Goal: Check status: Check status

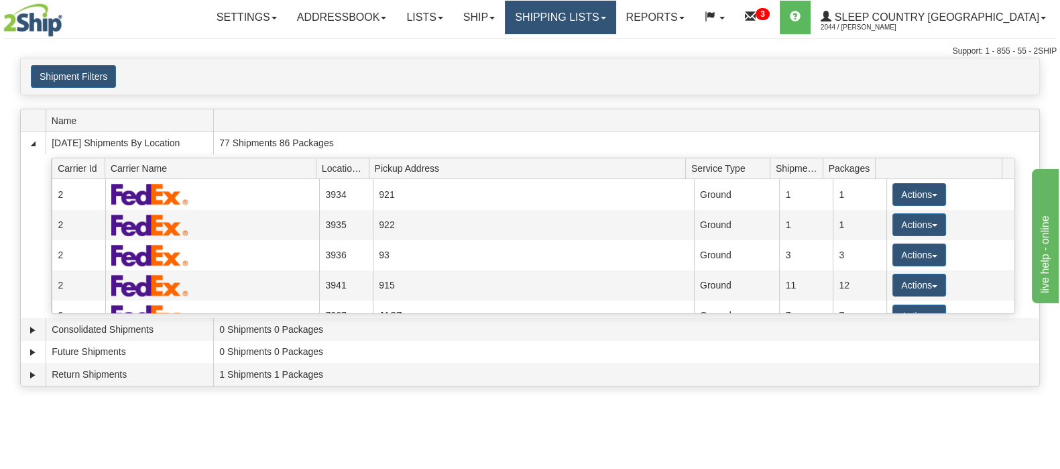
click at [615, 19] on link "Shipping lists" at bounding box center [560, 18] width 111 height 34
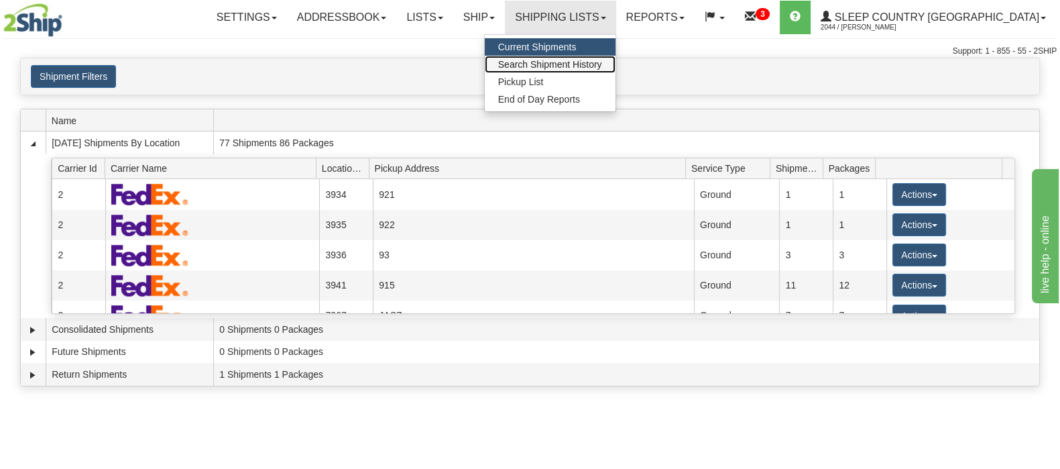
click at [602, 63] on span "Search Shipment History" at bounding box center [550, 64] width 104 height 11
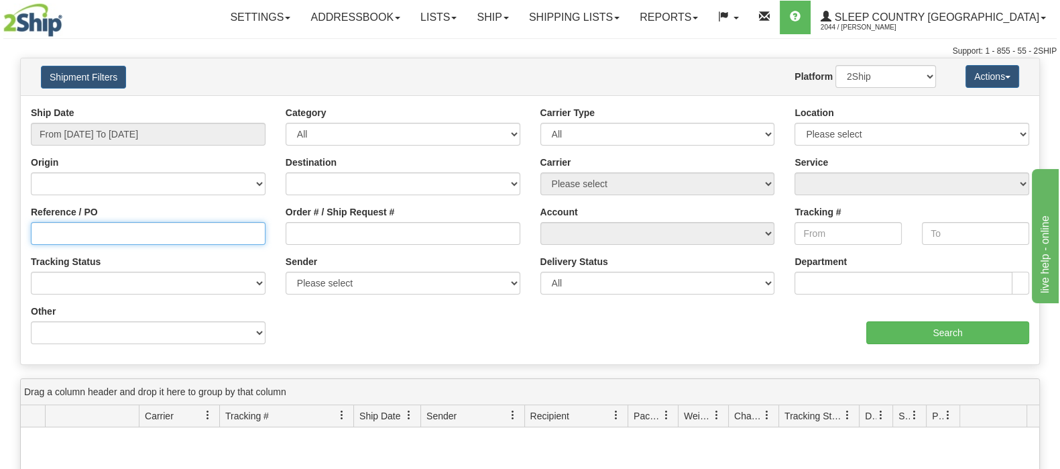
click at [188, 234] on input "Reference / PO" at bounding box center [148, 233] width 235 height 23
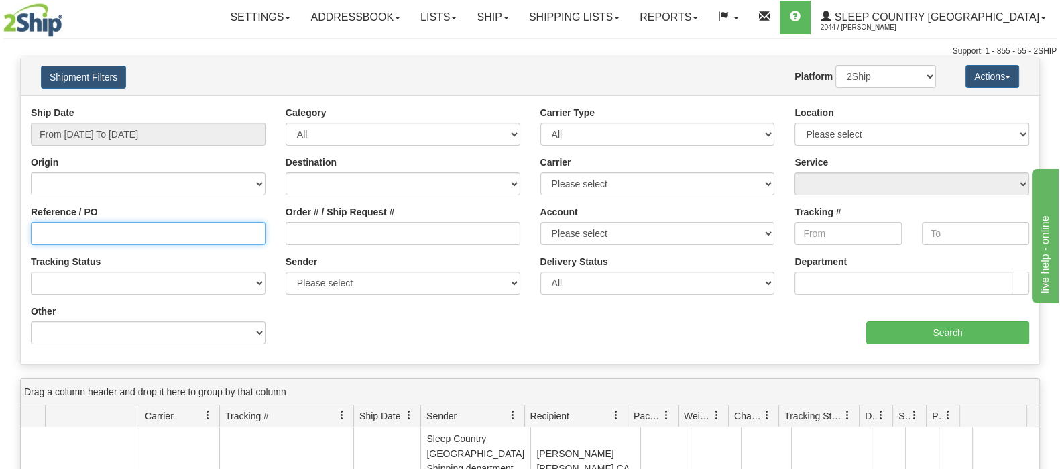
paste input "9002I150634"
type input "9002I150634"
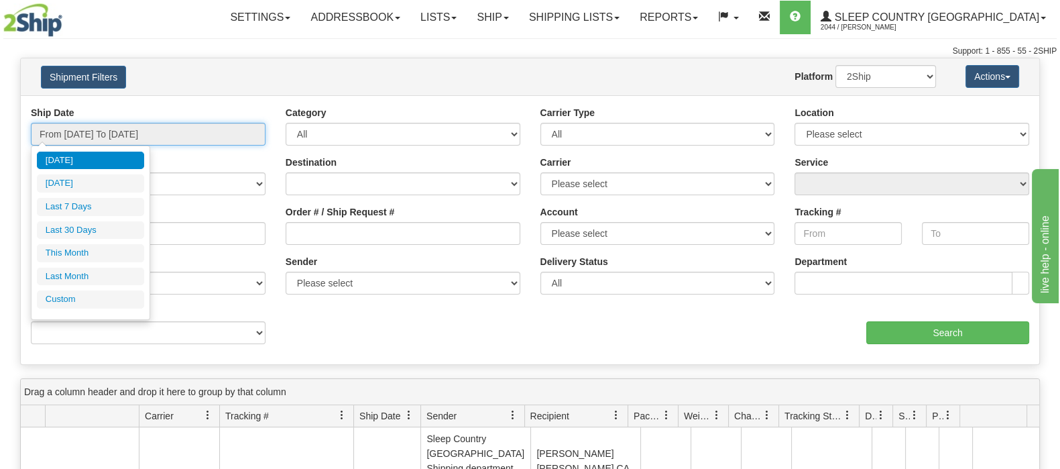
click at [168, 129] on input "From [DATE] To [DATE]" at bounding box center [148, 134] width 235 height 23
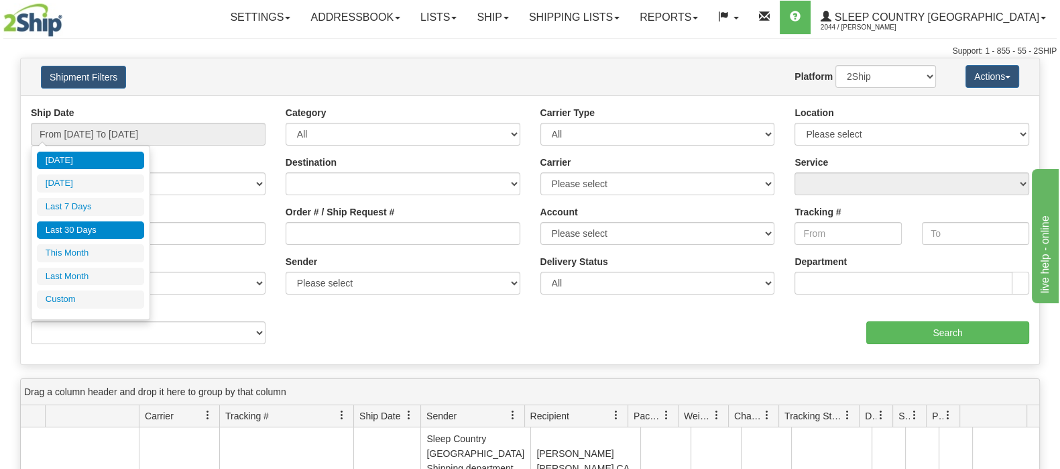
click at [99, 229] on li "Last 30 Days" at bounding box center [90, 230] width 107 height 18
type input "From [DATE] To [DATE]"
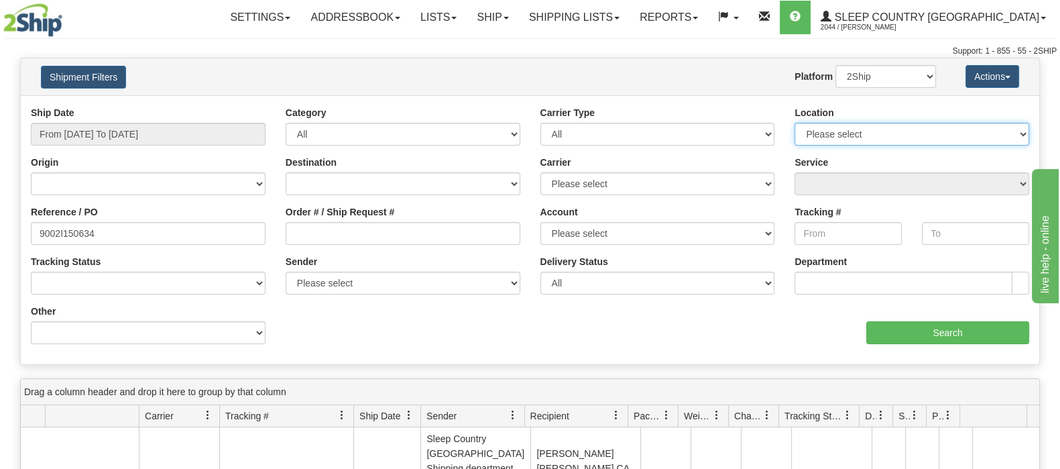
click at [908, 131] on select "Please select [GEOGRAPHIC_DATA] 921 922 93 94 97 390 915 916 98 902 95 96 90 91…" at bounding box center [911, 134] width 235 height 23
select select "7267"
click at [794, 123] on select "Please select [GEOGRAPHIC_DATA] 921 922 93 94 97 390 915 916 98 902 95 96 90 91…" at bounding box center [911, 134] width 235 height 23
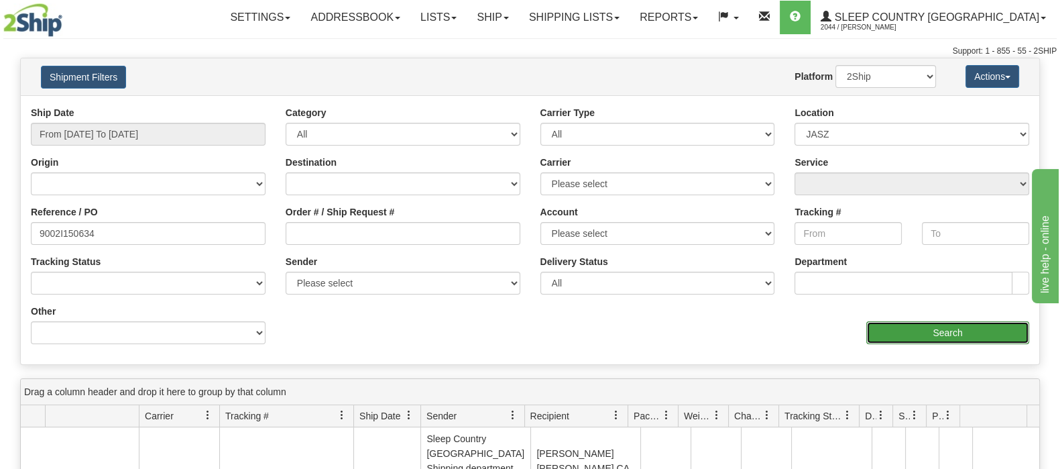
click at [925, 330] on input "Search" at bounding box center [947, 332] width 163 height 23
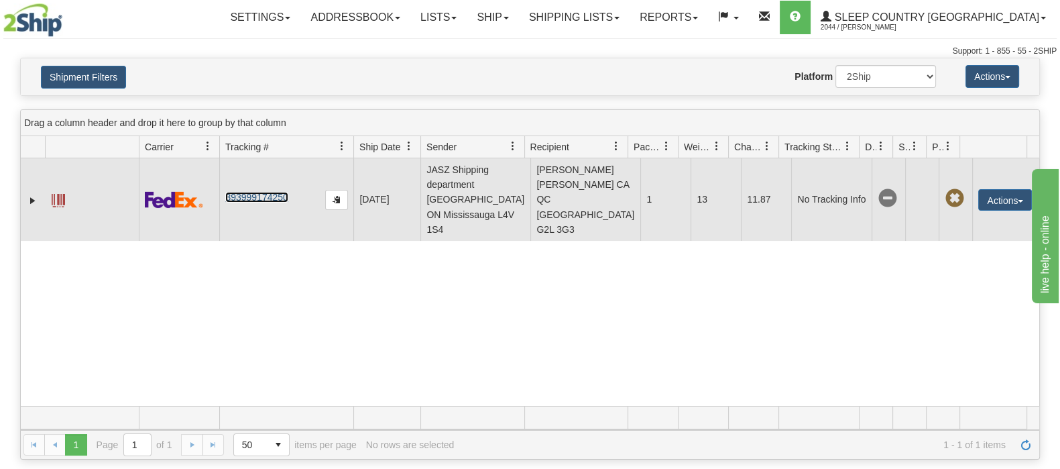
click at [250, 192] on link "393999174250" at bounding box center [256, 197] width 62 height 11
